Goal: Transaction & Acquisition: Purchase product/service

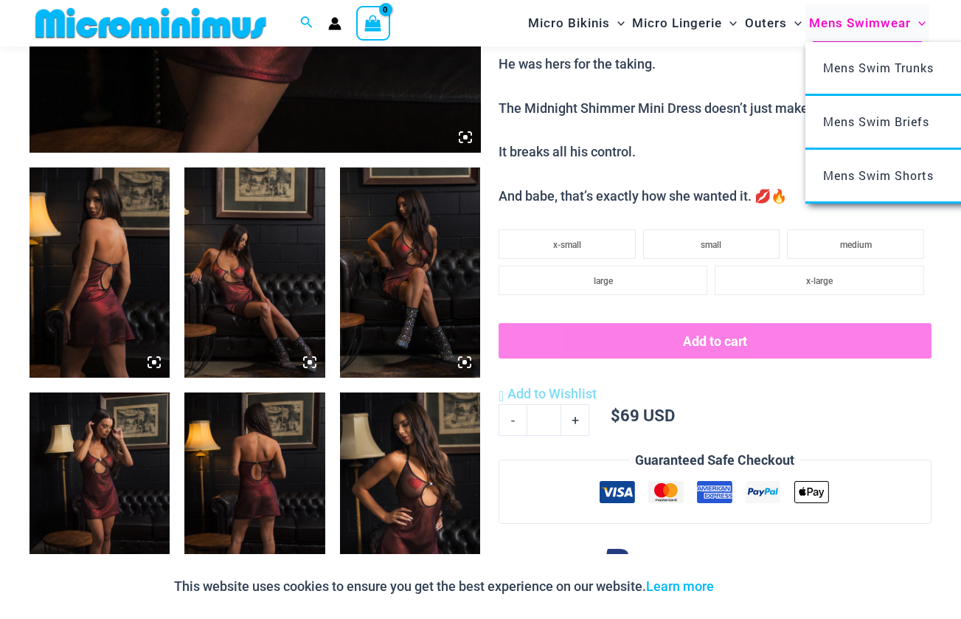
scroll to position [659, 0]
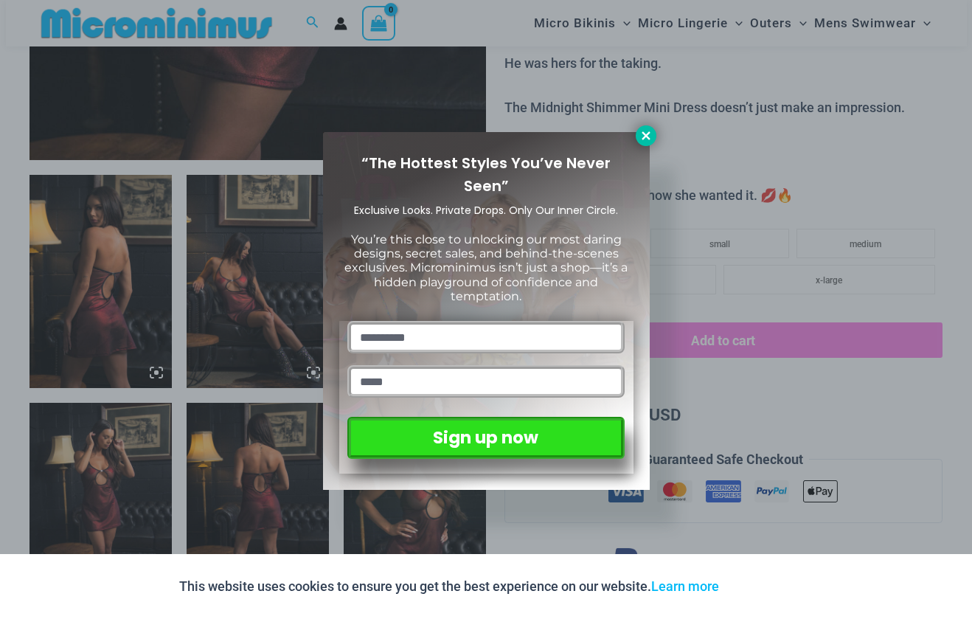
click at [644, 139] on icon at bounding box center [645, 135] width 13 height 13
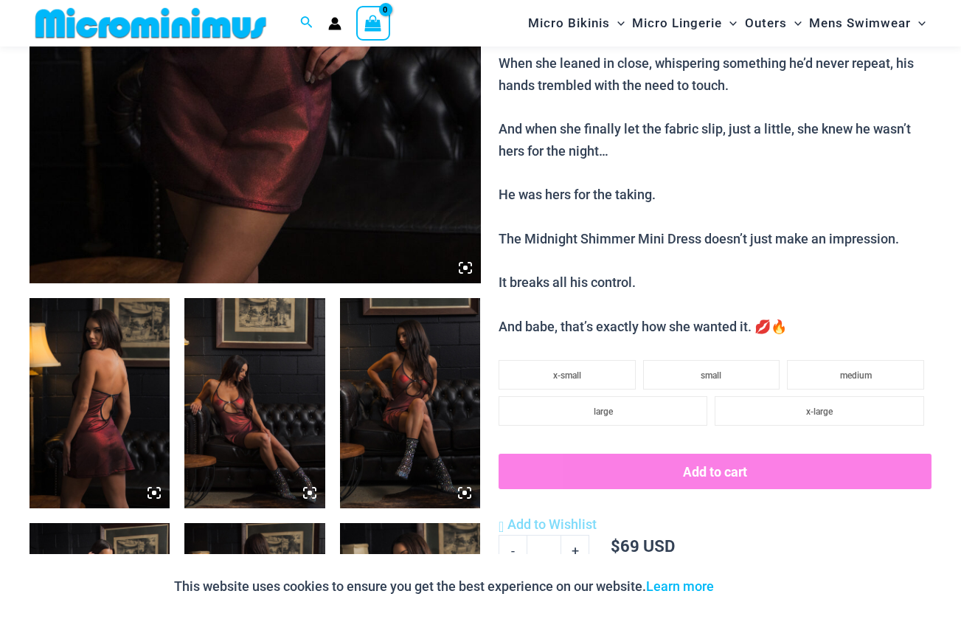
scroll to position [261, 0]
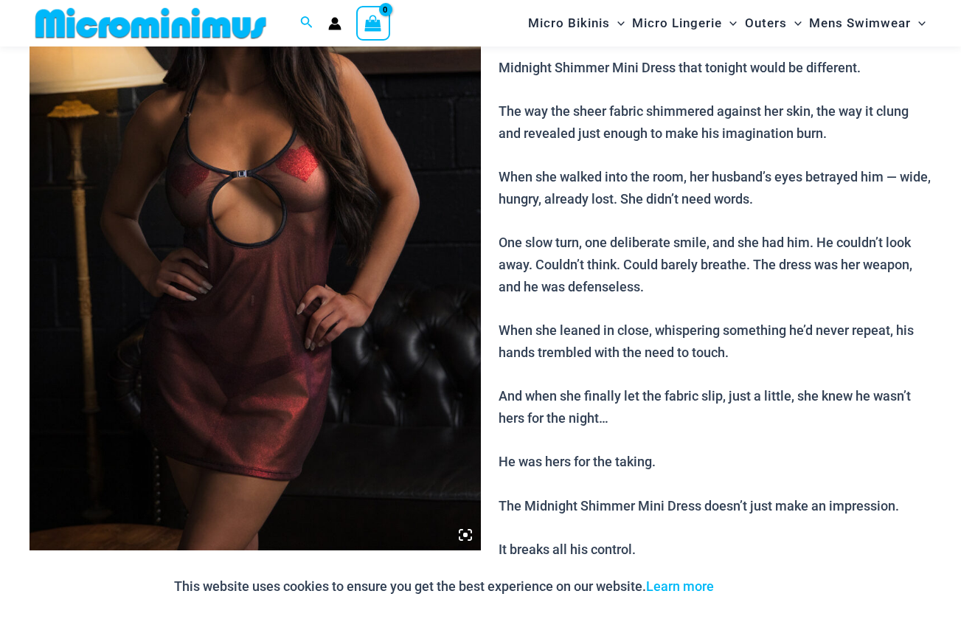
click at [466, 535] on icon at bounding box center [465, 534] width 4 height 4
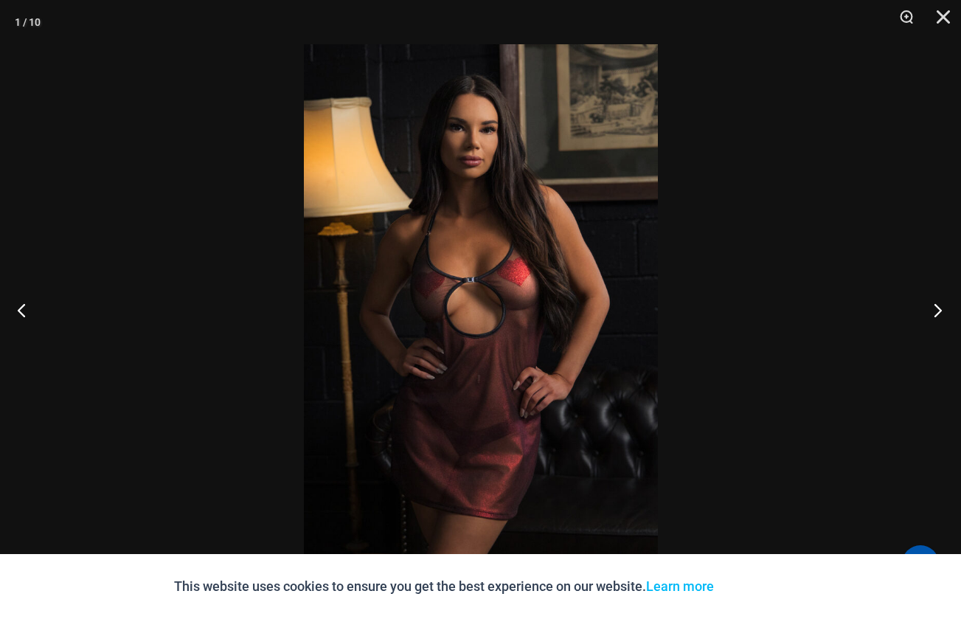
click at [939, 312] on button "Next" at bounding box center [932, 310] width 55 height 74
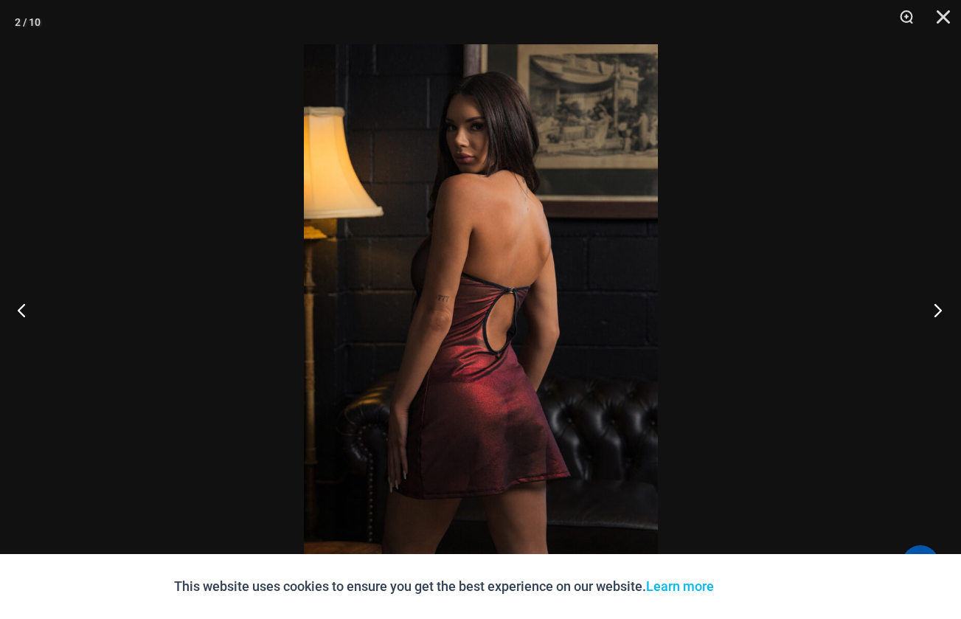
click at [939, 312] on button "Next" at bounding box center [932, 310] width 55 height 74
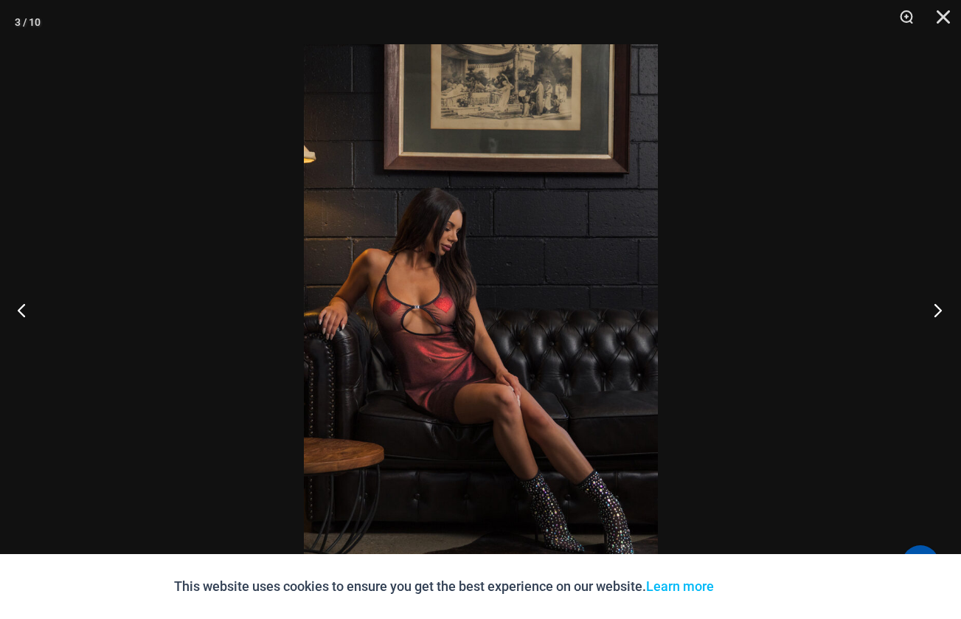
click at [939, 312] on button "Next" at bounding box center [932, 310] width 55 height 74
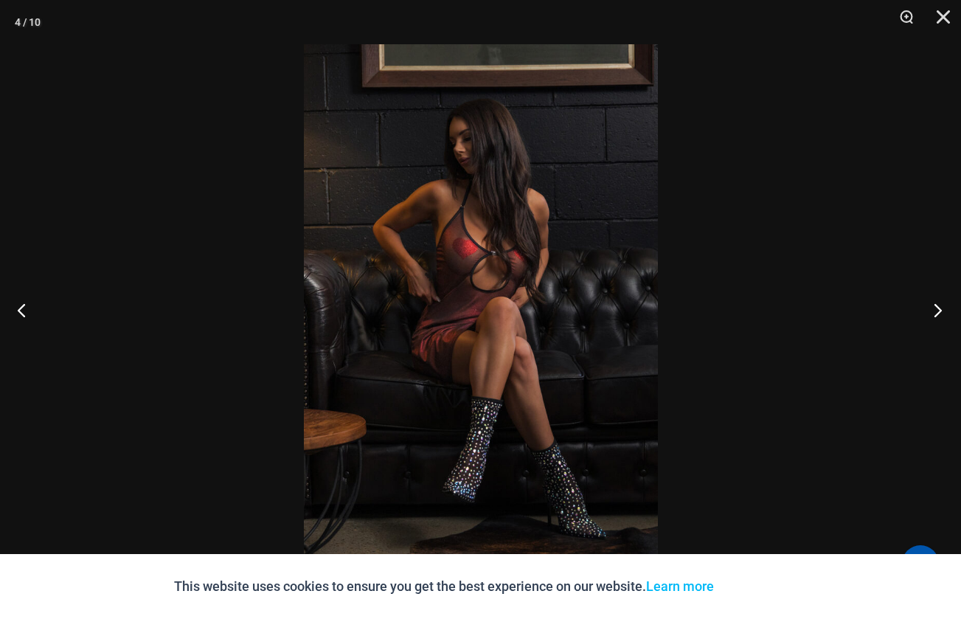
click at [939, 312] on button "Next" at bounding box center [932, 310] width 55 height 74
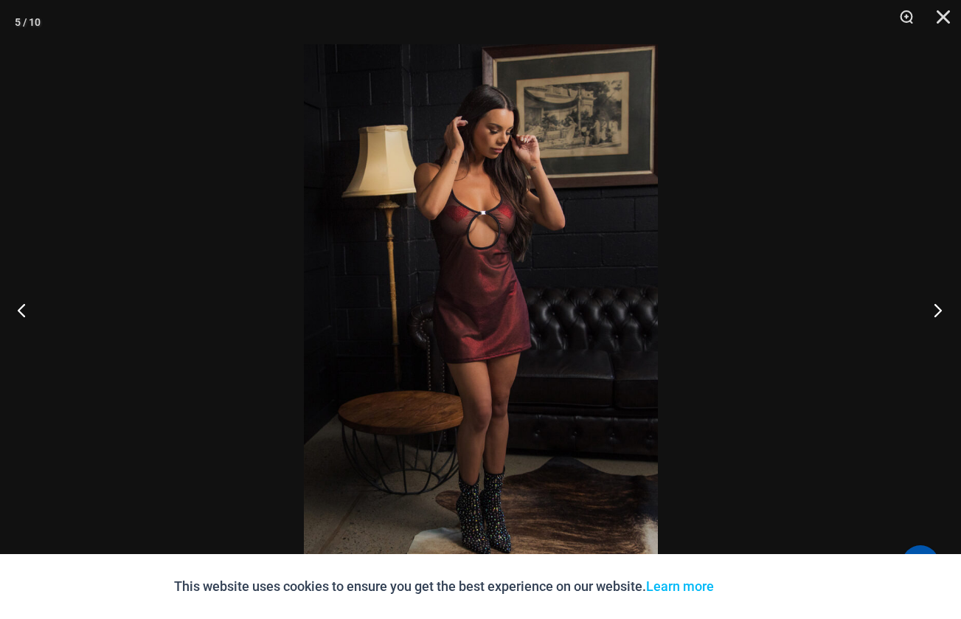
click at [939, 312] on button "Next" at bounding box center [932, 310] width 55 height 74
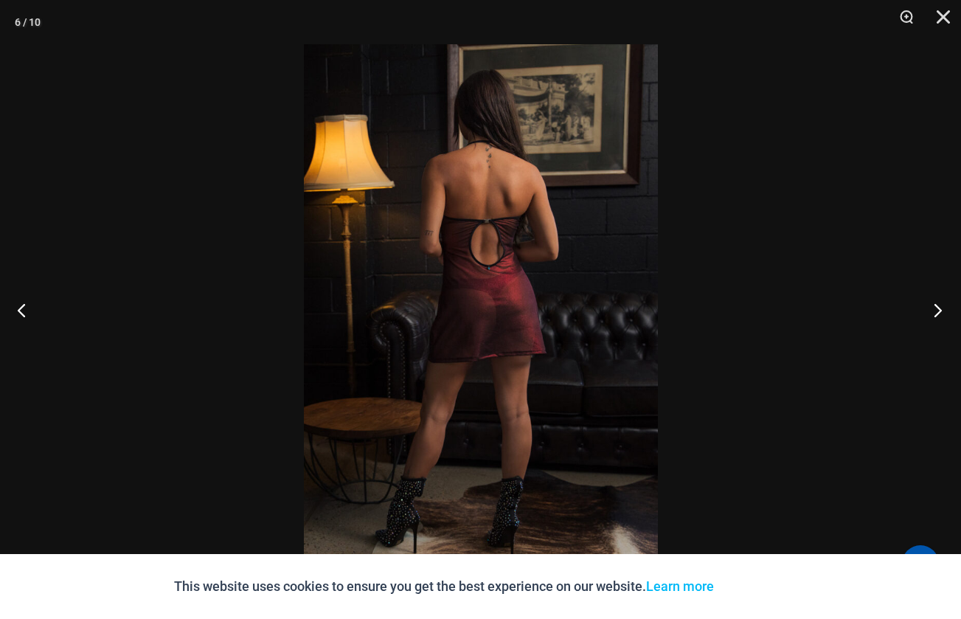
click at [939, 312] on button "Next" at bounding box center [932, 310] width 55 height 74
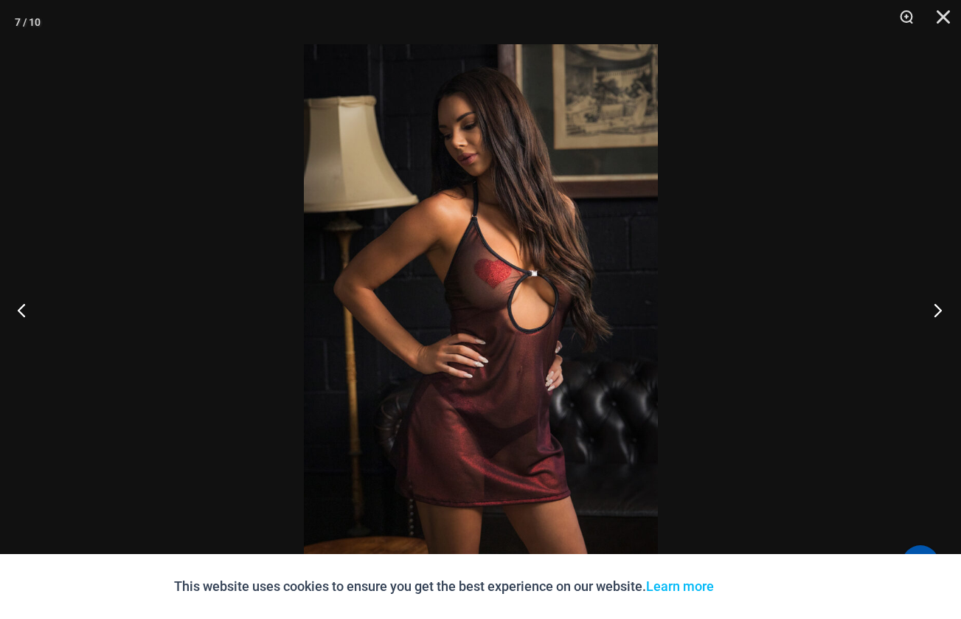
click at [939, 312] on button "Next" at bounding box center [932, 310] width 55 height 74
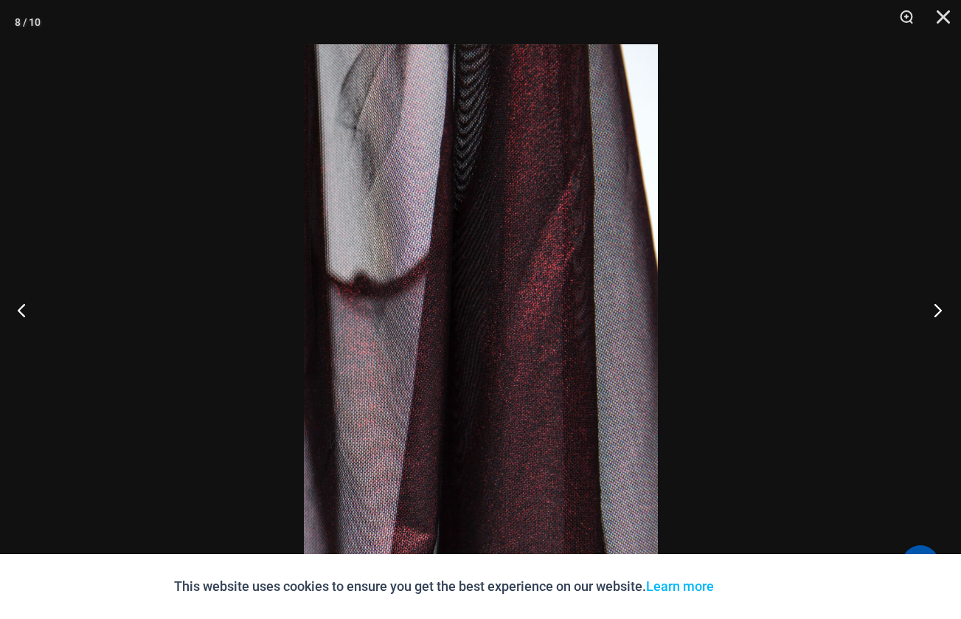
click at [939, 312] on button "Next" at bounding box center [932, 310] width 55 height 74
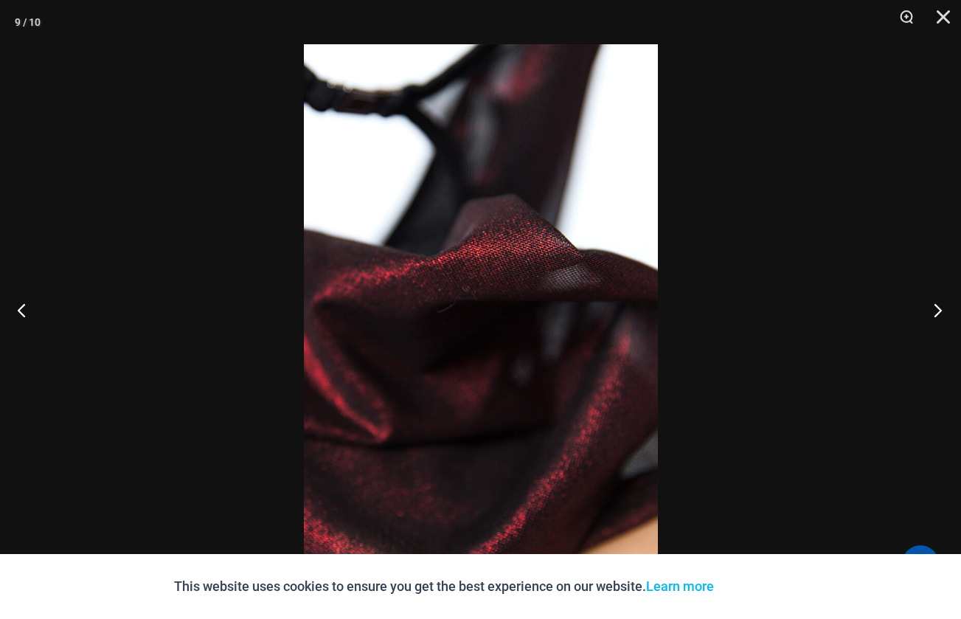
click at [939, 312] on button "Next" at bounding box center [932, 310] width 55 height 74
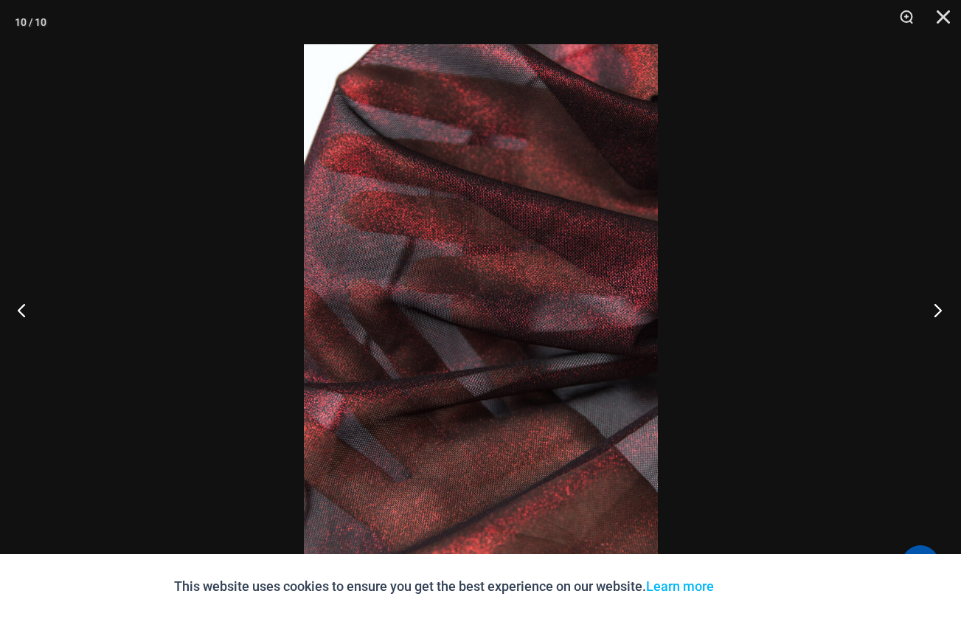
click at [939, 312] on button "Next" at bounding box center [932, 310] width 55 height 74
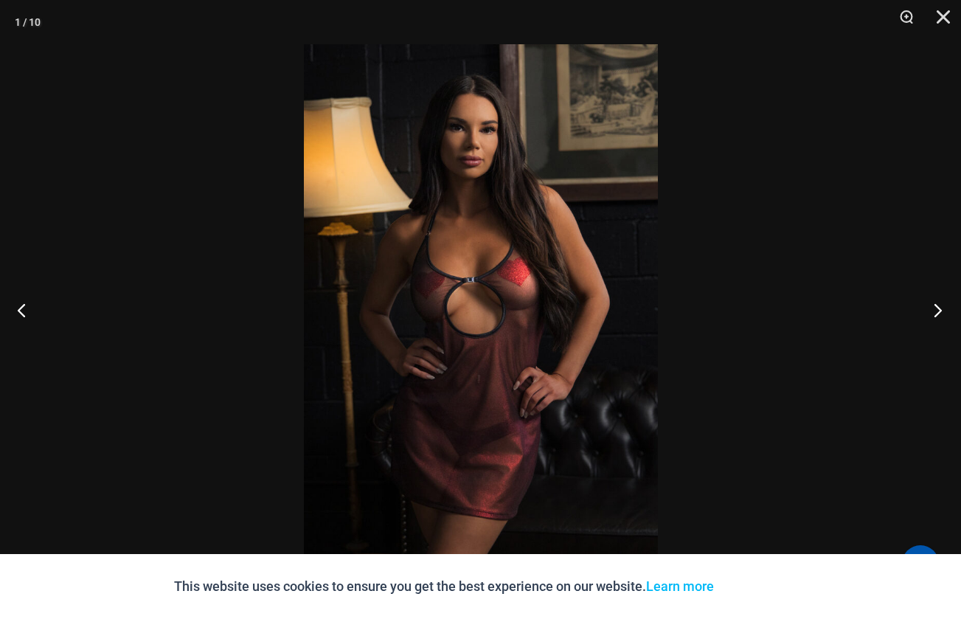
click at [939, 312] on button "Next" at bounding box center [932, 310] width 55 height 74
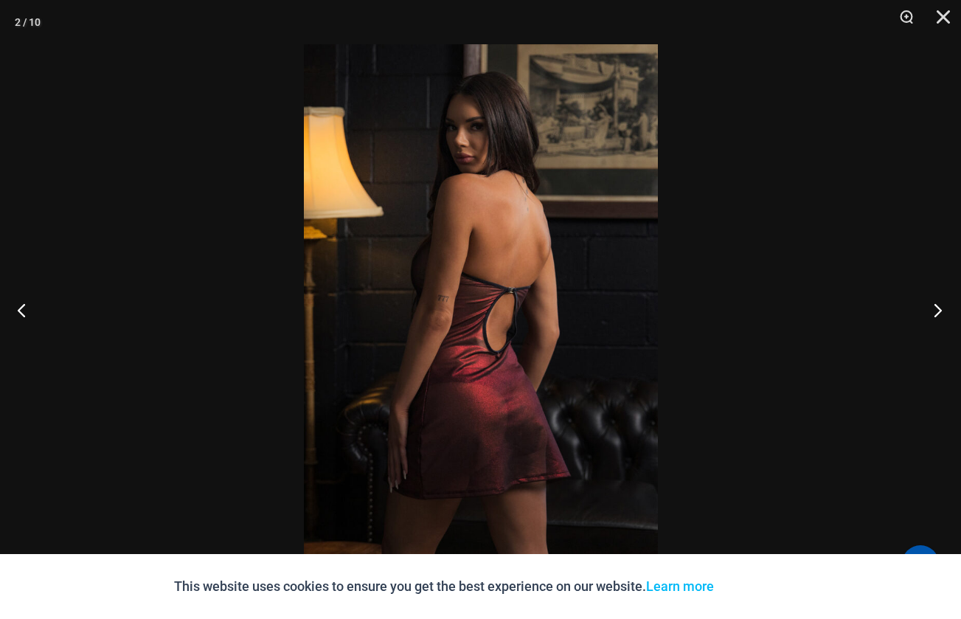
click at [939, 312] on button "Next" at bounding box center [932, 310] width 55 height 74
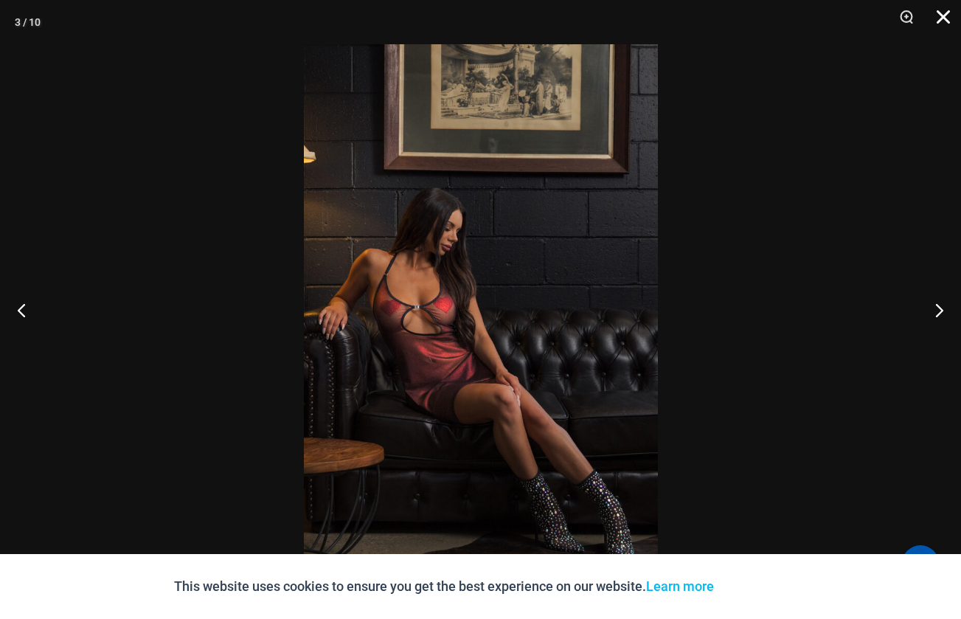
click at [940, 13] on button "Close" at bounding box center [937, 22] width 37 height 44
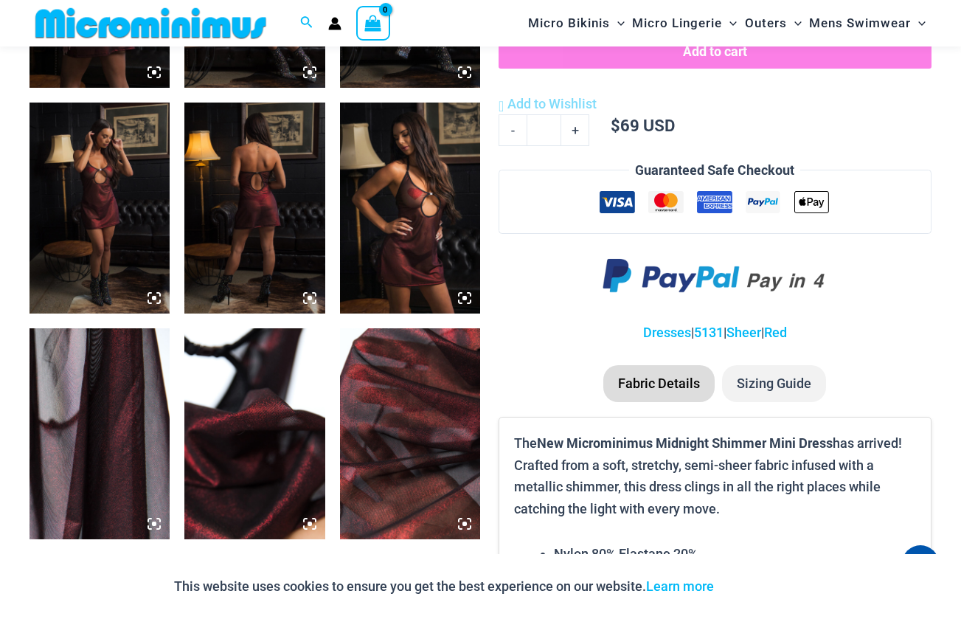
scroll to position [1013, 0]
